Goal: Information Seeking & Learning: Learn about a topic

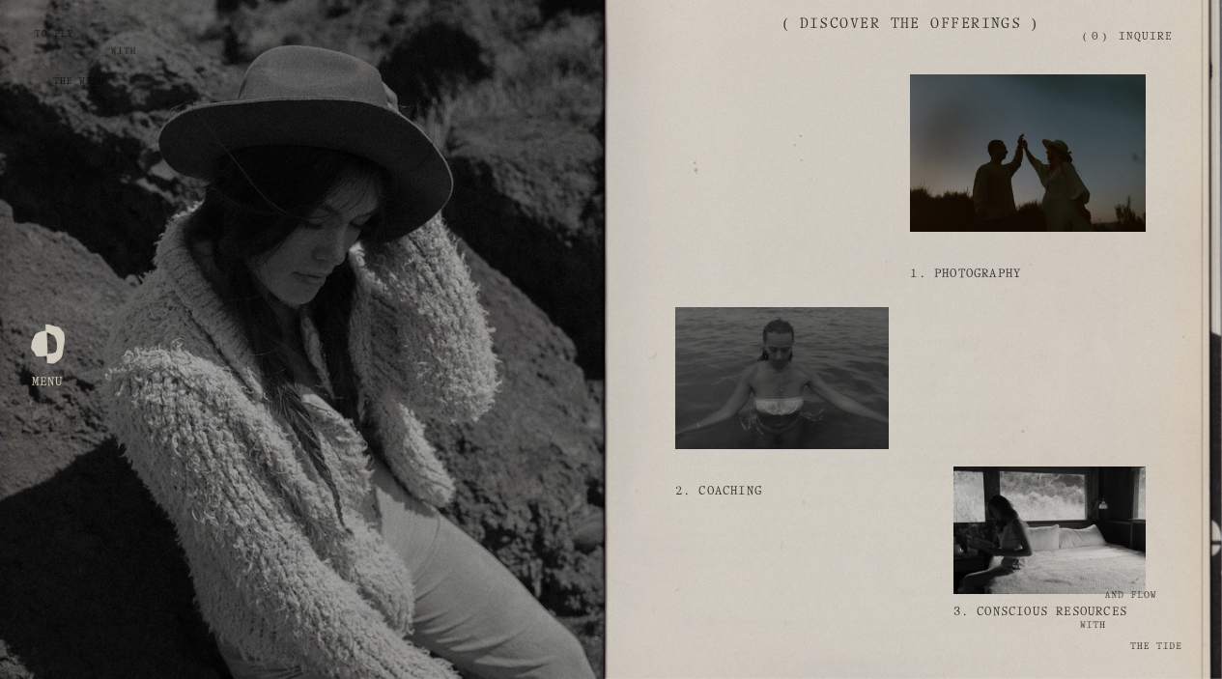
scroll to position [1622, 0]
click at [1008, 231] on div at bounding box center [1028, 152] width 236 height 158
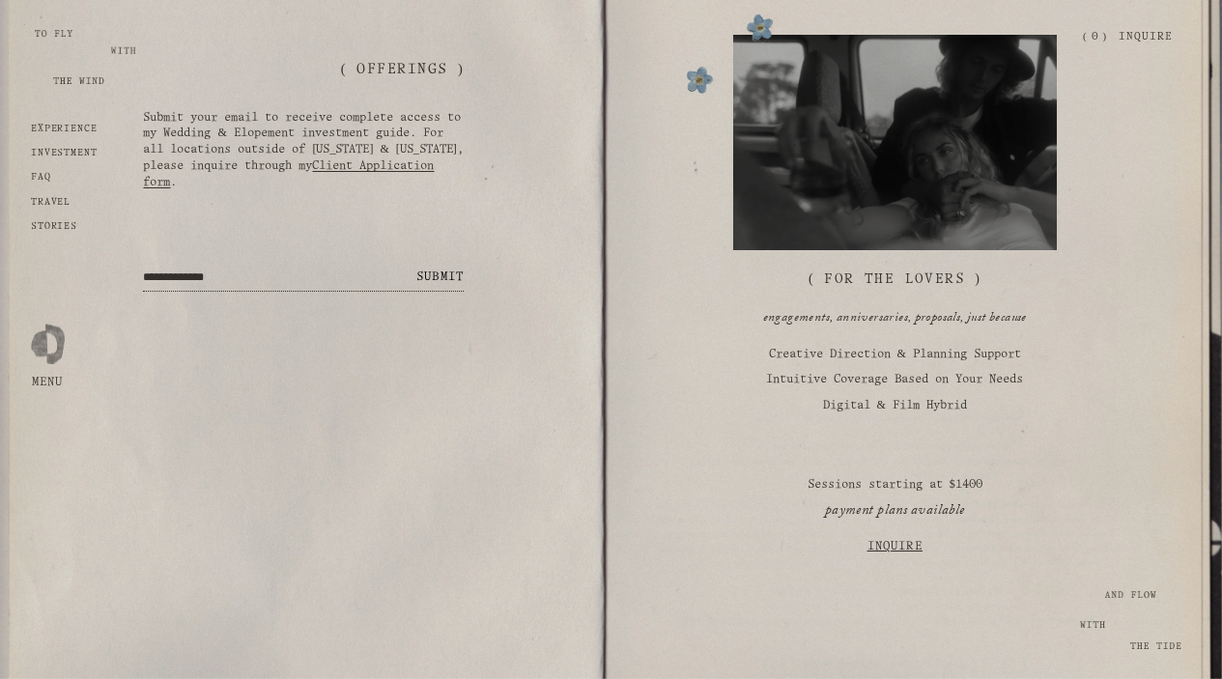
scroll to position [2605, 0]
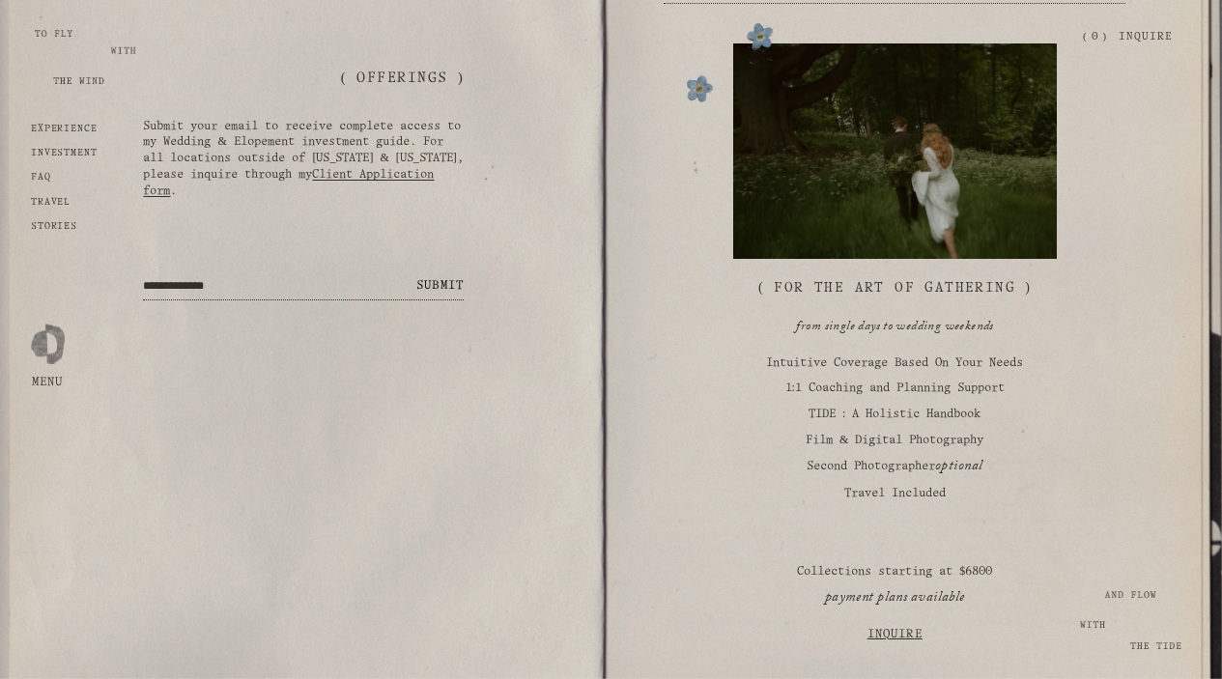
click at [876, 264] on div "Weddings ( For the Art of Gathering ) from single days to wedding weekends Intu…" at bounding box center [895, 356] width 463 height 626
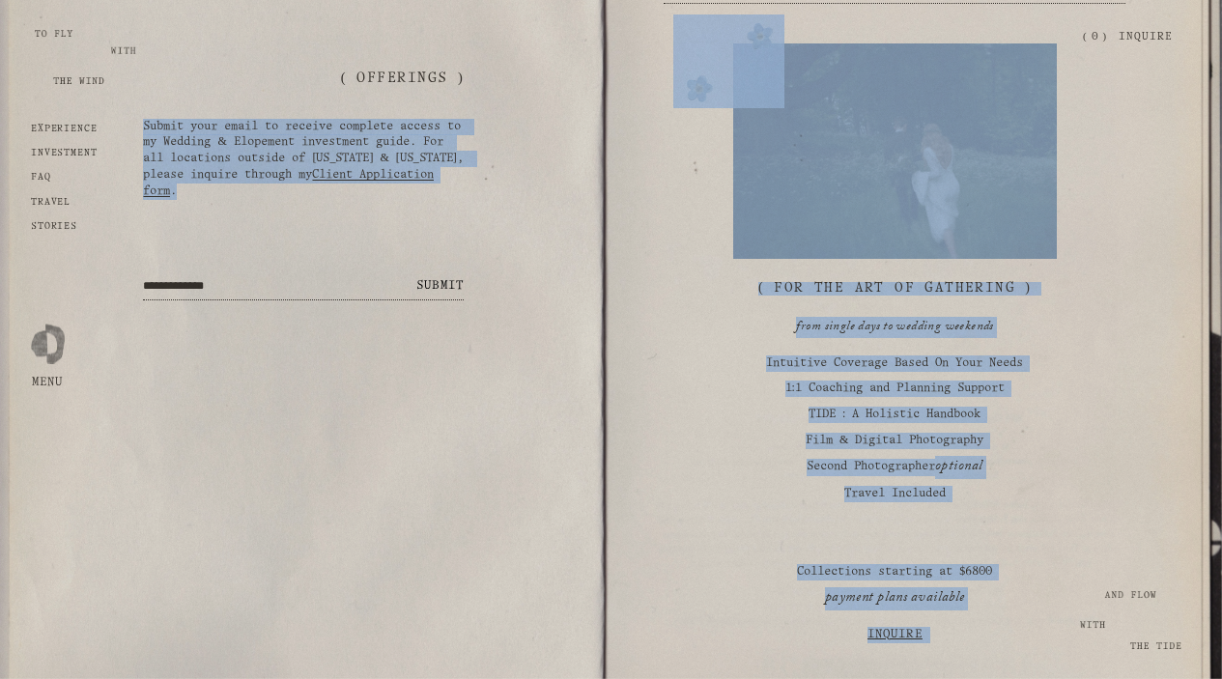
drag, startPoint x: 848, startPoint y: 283, endPoint x: -33, endPoint y: 480, distance: 903.1
click at [0, 480] on html "Skip to Content Open Menu Close Menu (" at bounding box center [611, 397] width 1222 height 6004
click at [713, 416] on div "( For the Art of Gathering ) from single days to wedding weekends Intuitive Cov…" at bounding box center [895, 462] width 463 height 361
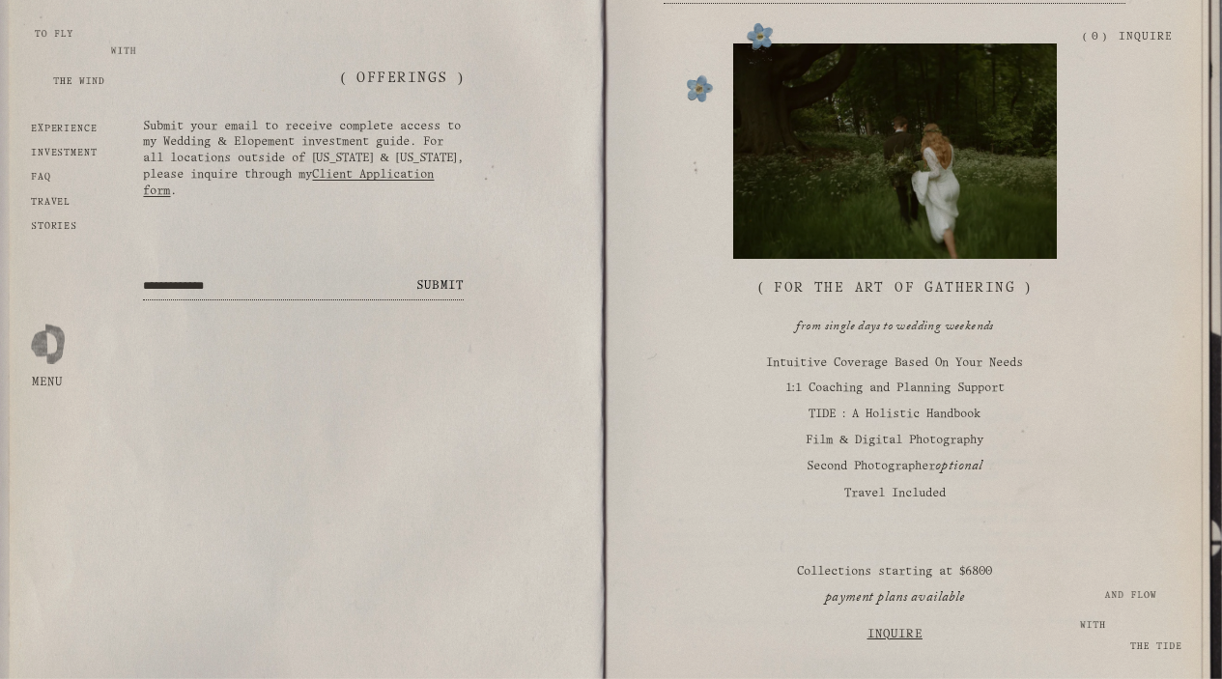
drag, startPoint x: 936, startPoint y: 273, endPoint x: 718, endPoint y: 266, distance: 218.5
click at [718, 266] on div "Weddings ( For the Art of Gathering ) from single days to wedding weekends Intu…" at bounding box center [895, 356] width 463 height 626
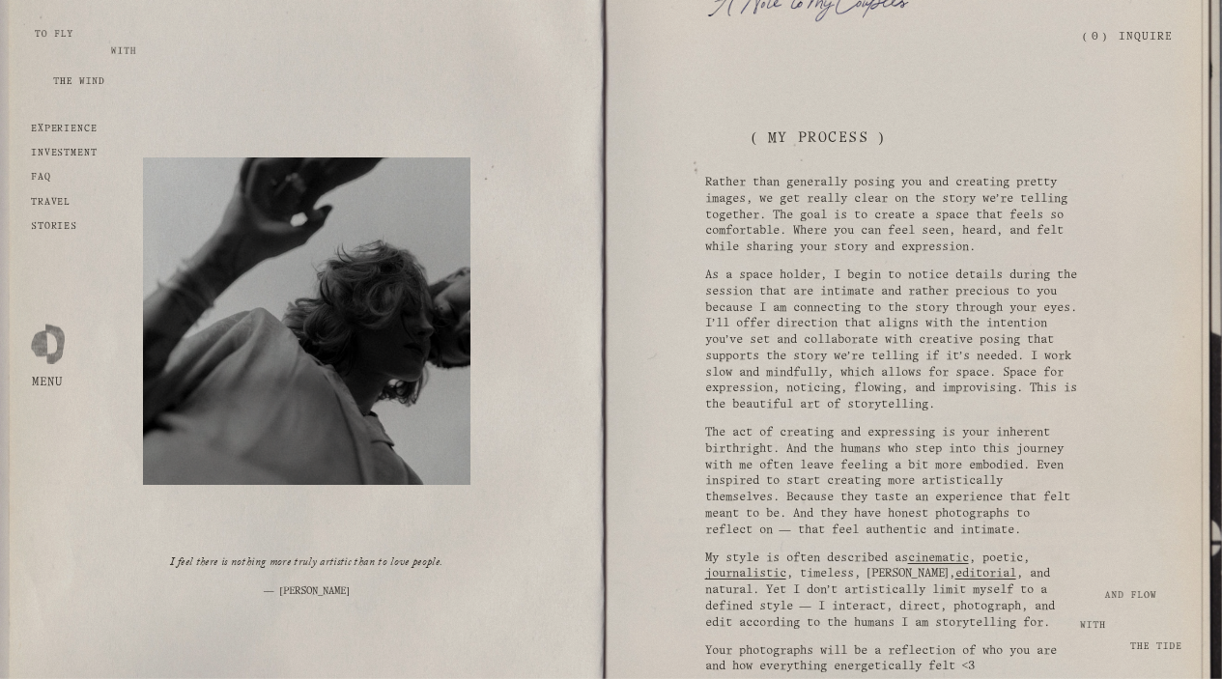
scroll to position [975, 0]
